Goal: Book appointment/travel/reservation

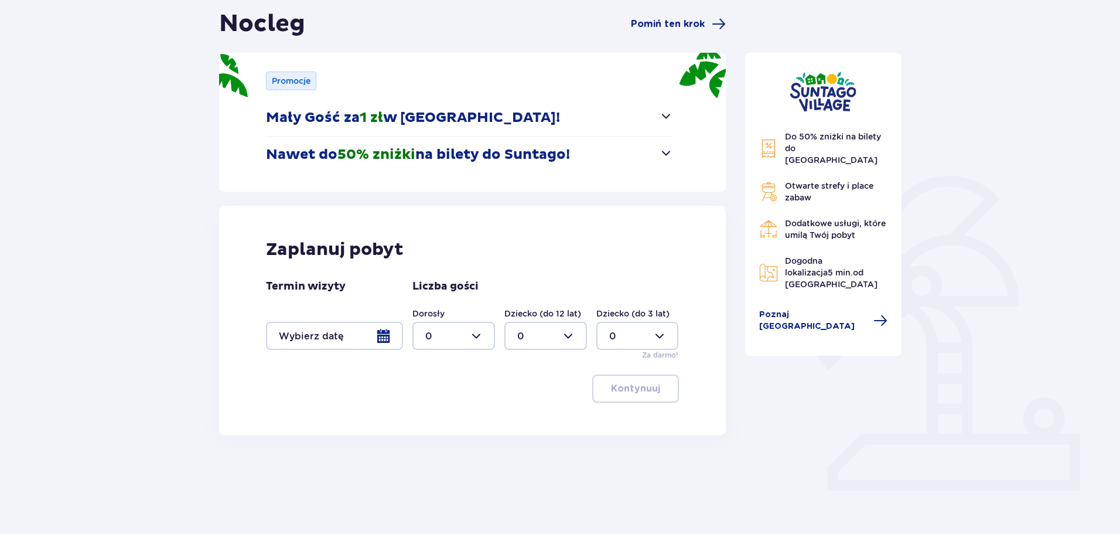
scroll to position [117, 0]
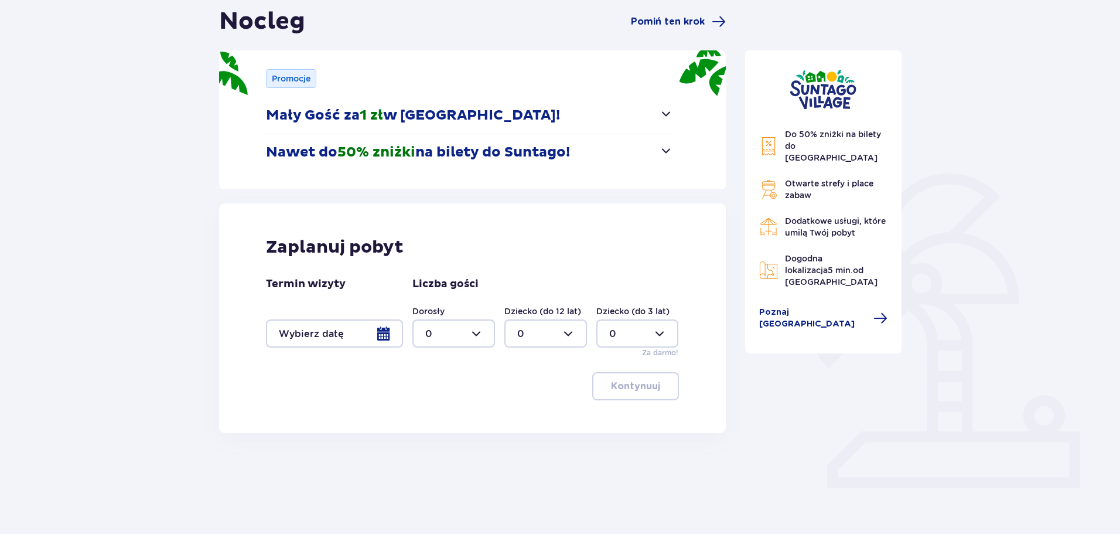
click at [393, 338] on div at bounding box center [334, 333] width 137 height 28
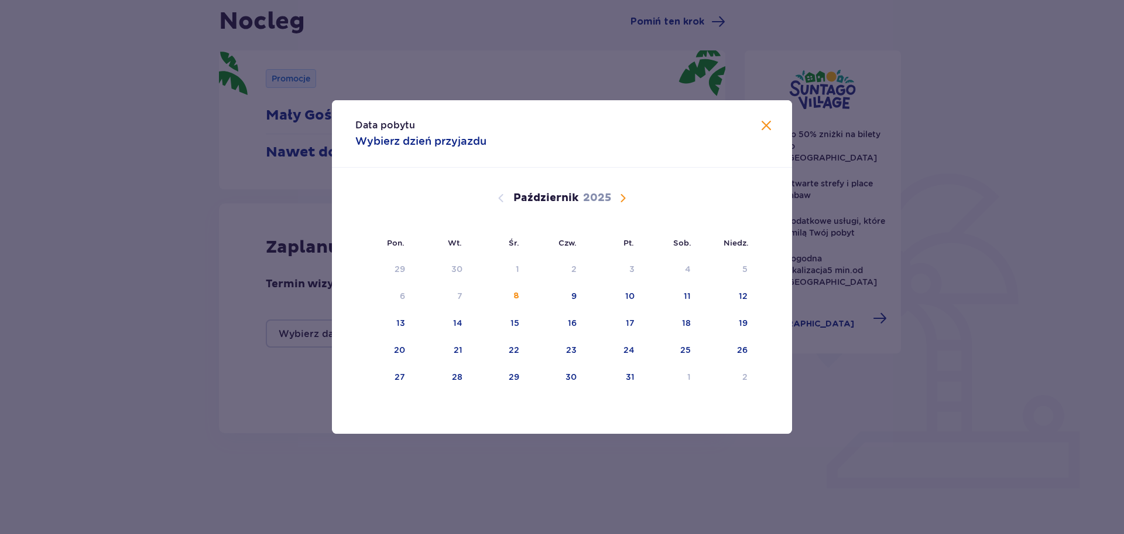
click at [620, 195] on span "Następny miesiąc" at bounding box center [623, 198] width 14 height 14
click at [687, 292] on div "8" at bounding box center [687, 296] width 5 height 12
click at [729, 296] on div "9" at bounding box center [727, 296] width 58 height 26
type input "[DATE] - [DATE]"
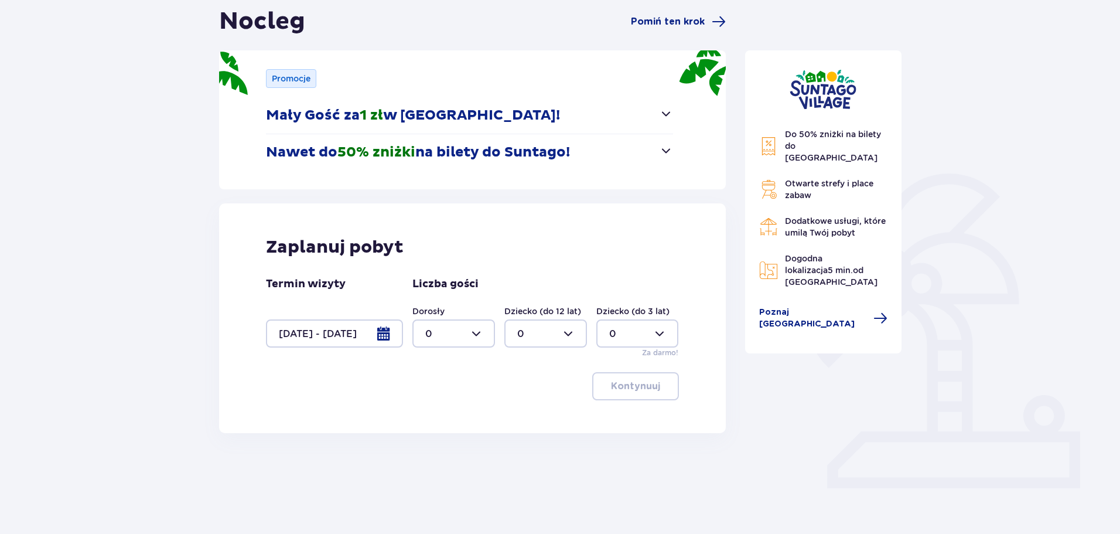
click at [478, 331] on div at bounding box center [453, 333] width 83 height 28
click at [435, 442] on div "3" at bounding box center [453, 442] width 57 height 13
type input "3"
click at [546, 327] on div at bounding box center [545, 333] width 83 height 28
click at [522, 394] on div "1" at bounding box center [545, 393] width 57 height 13
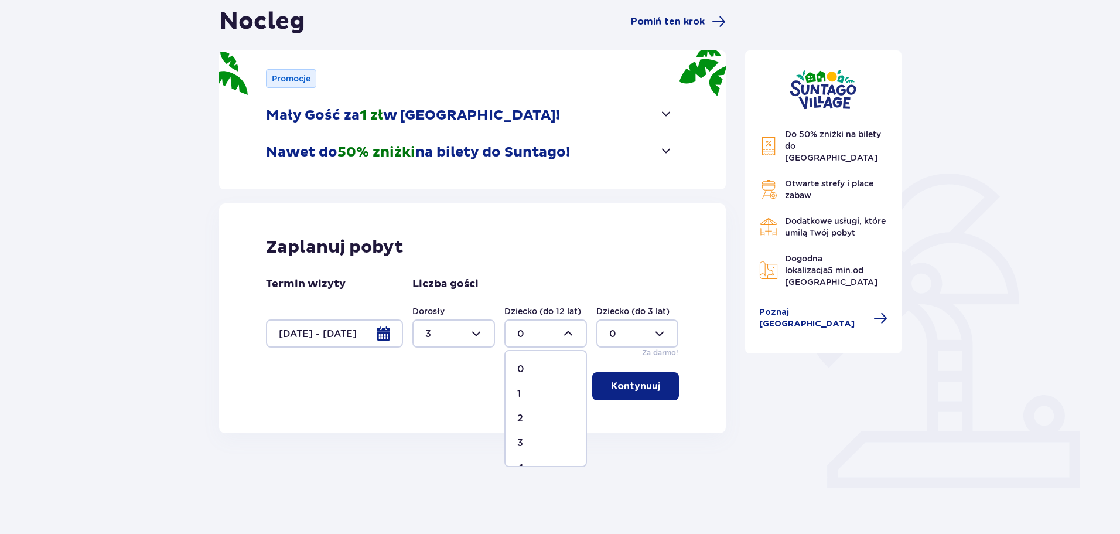
type input "1"
click at [636, 385] on p "Kontynuuj" at bounding box center [635, 385] width 49 height 13
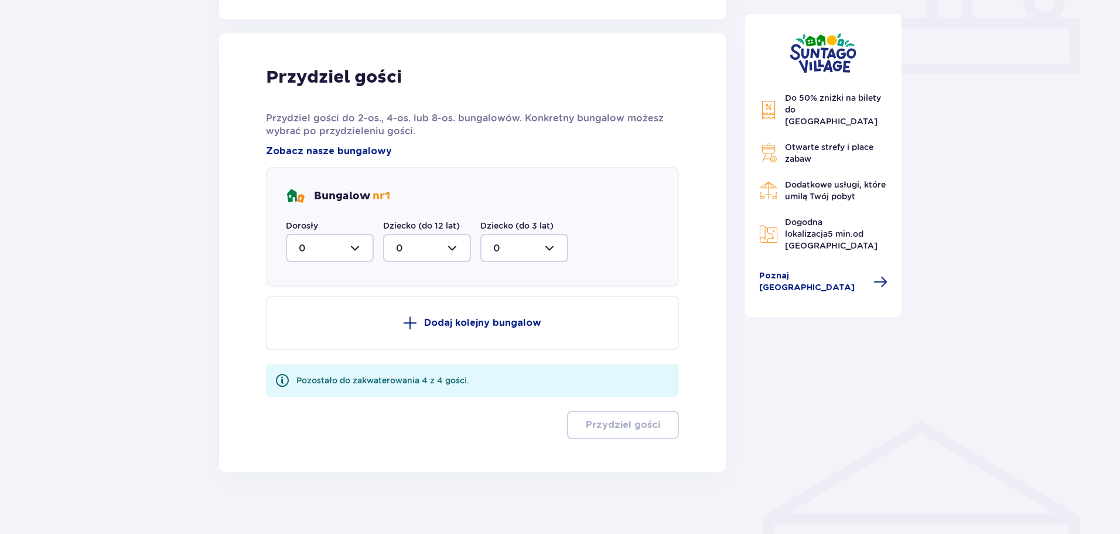
scroll to position [539, 0]
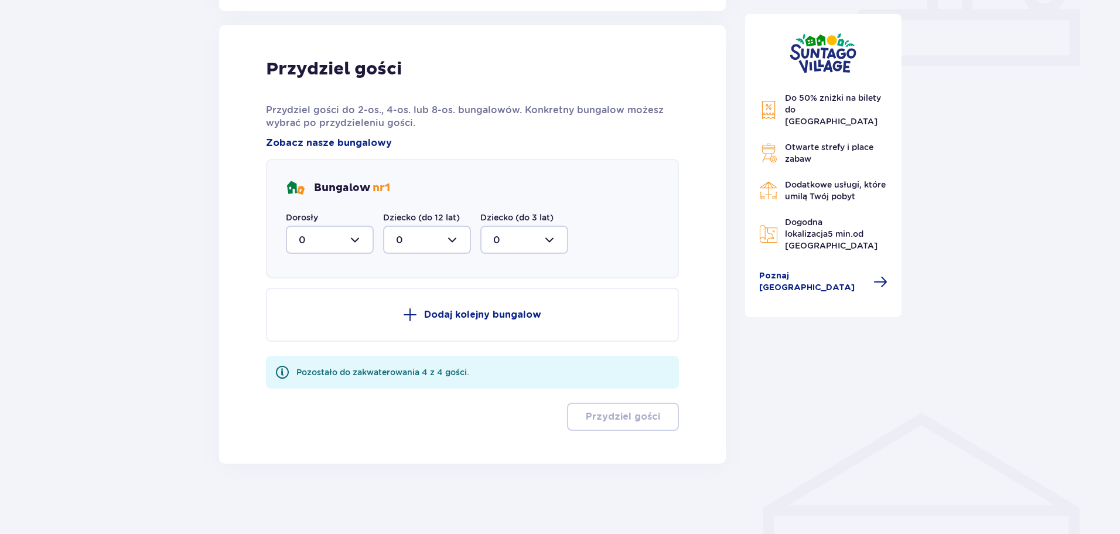
click at [360, 237] on div at bounding box center [330, 239] width 88 height 28
click at [316, 343] on div "3" at bounding box center [330, 349] width 62 height 13
type input "3"
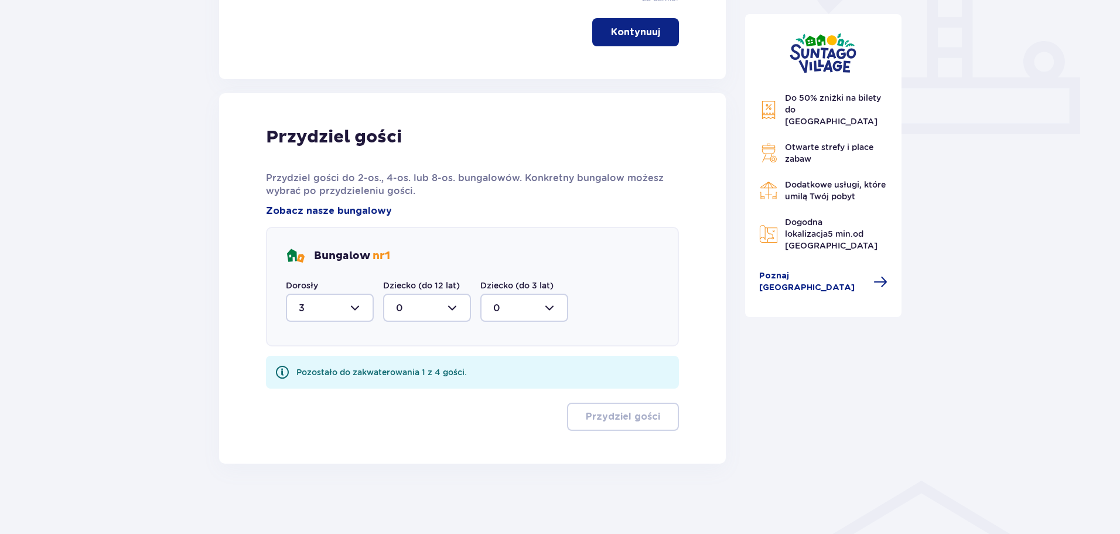
scroll to position [471, 0]
click at [425, 309] on div at bounding box center [427, 307] width 88 height 28
click at [412, 365] on div "1" at bounding box center [427, 367] width 62 height 13
type input "1"
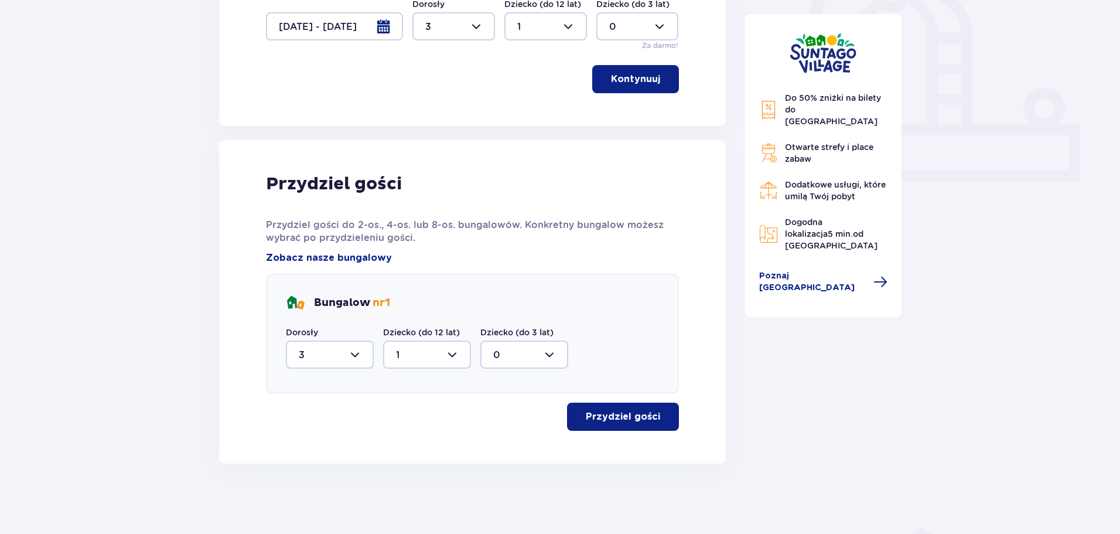
click at [599, 418] on p "Przydziel gości" at bounding box center [623, 416] width 74 height 13
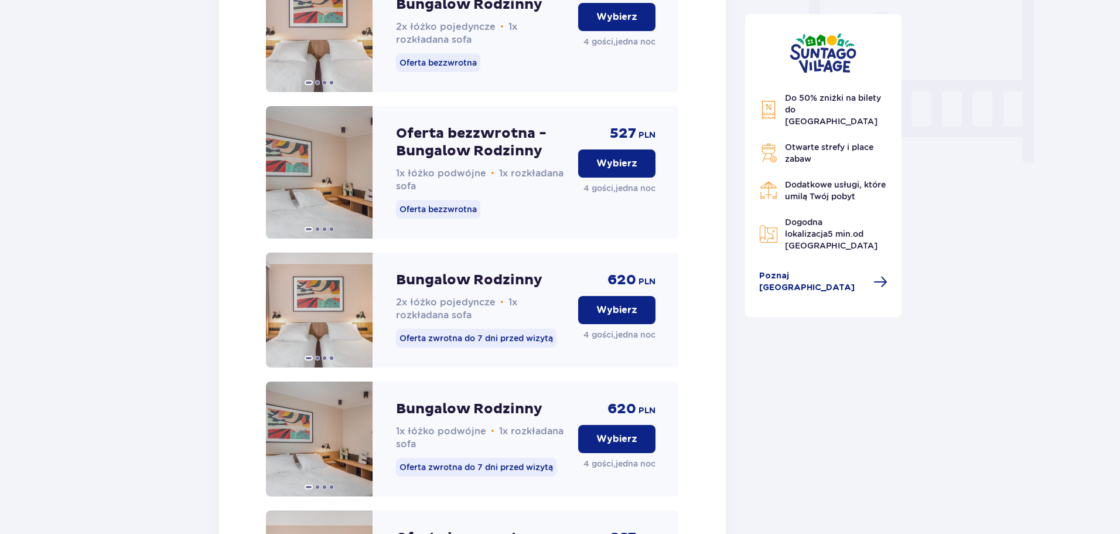
scroll to position [1120, 0]
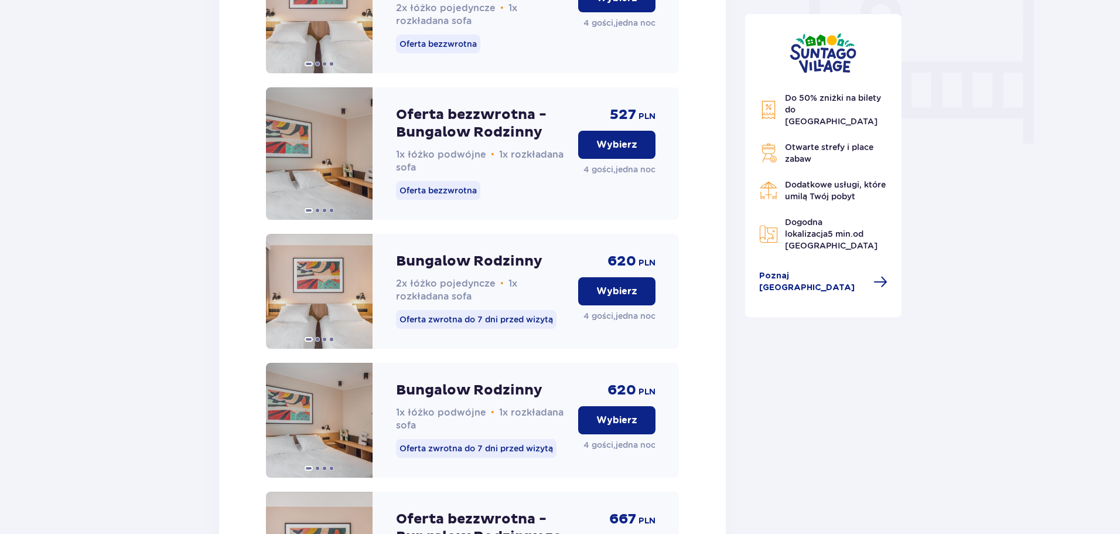
click at [631, 426] on p "Wybierz" at bounding box center [616, 419] width 41 height 13
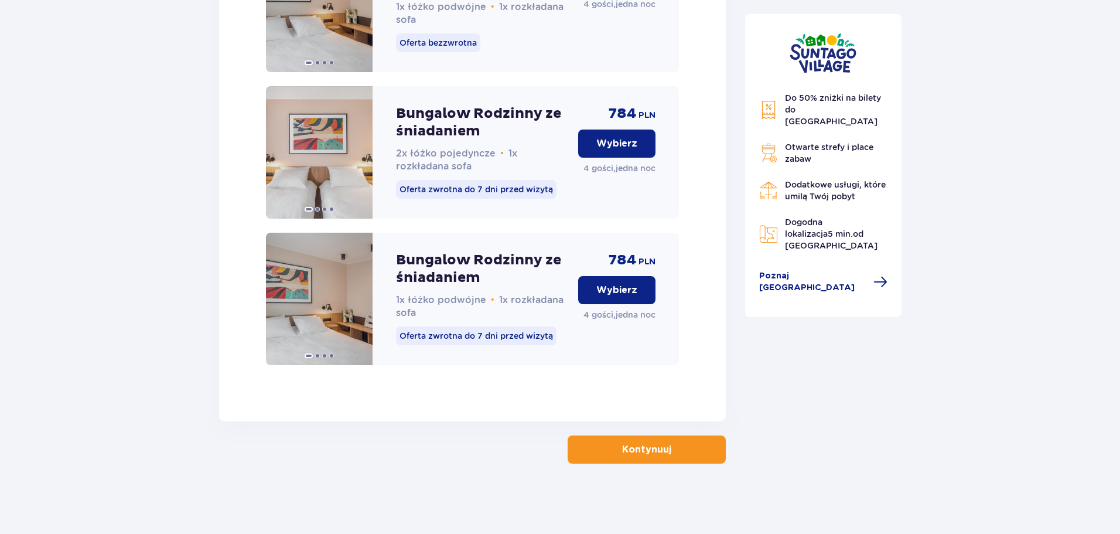
click at [630, 452] on p "Kontynuuj" at bounding box center [646, 449] width 49 height 13
